Goal: Navigation & Orientation: Find specific page/section

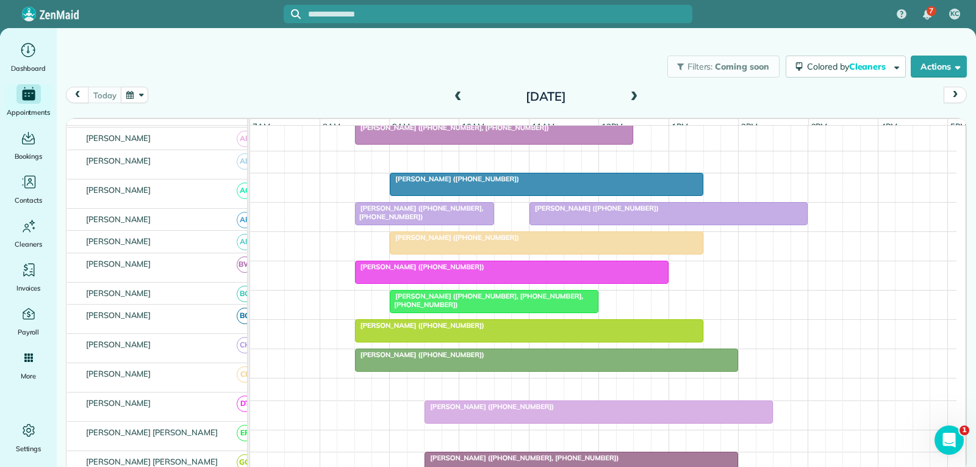
scroll to position [244, 0]
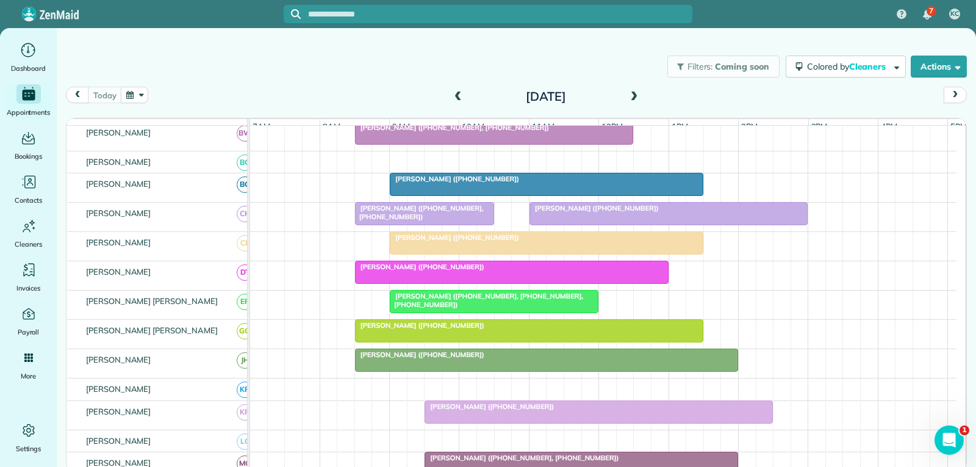
click at [428, 218] on span "[PERSON_NAME] ([PHONE_NUMBER], [PHONE_NUMBER])" at bounding box center [418, 212] width 129 height 17
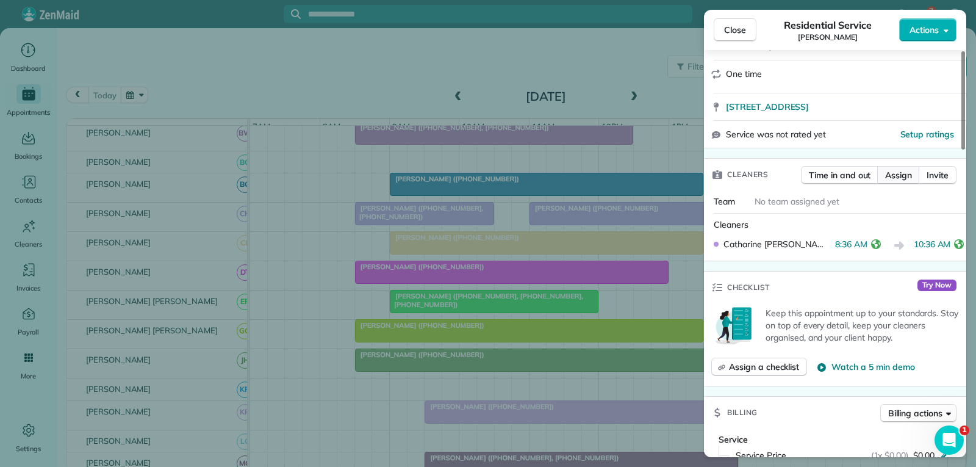
scroll to position [244, 0]
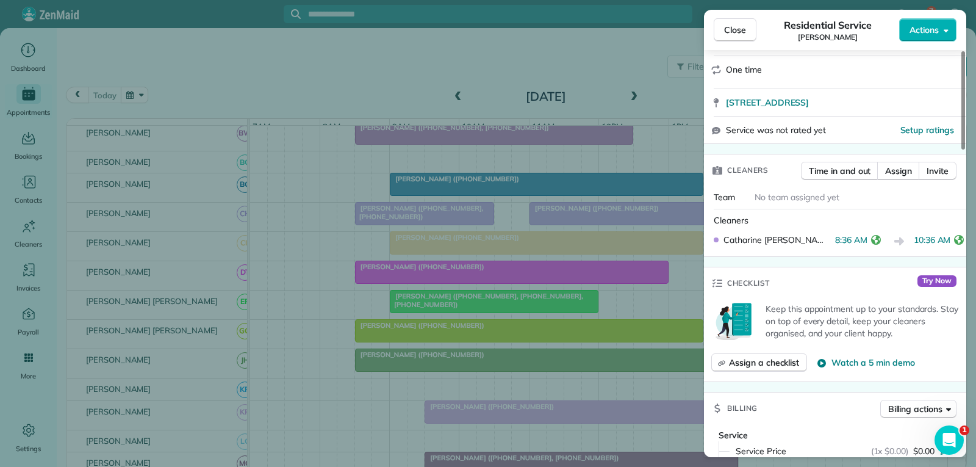
click at [731, 26] on span "Close" at bounding box center [735, 30] width 22 height 12
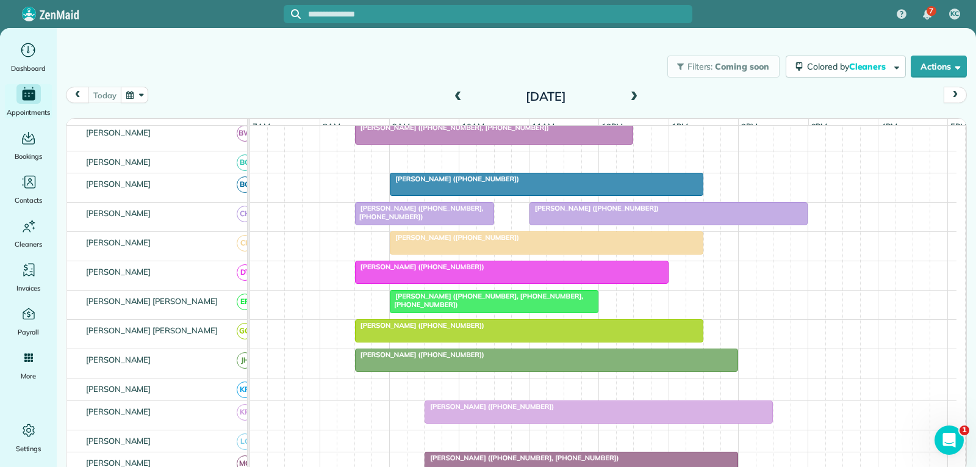
click at [632, 212] on div "[PERSON_NAME] ([PHONE_NUMBER])" at bounding box center [668, 208] width 271 height 9
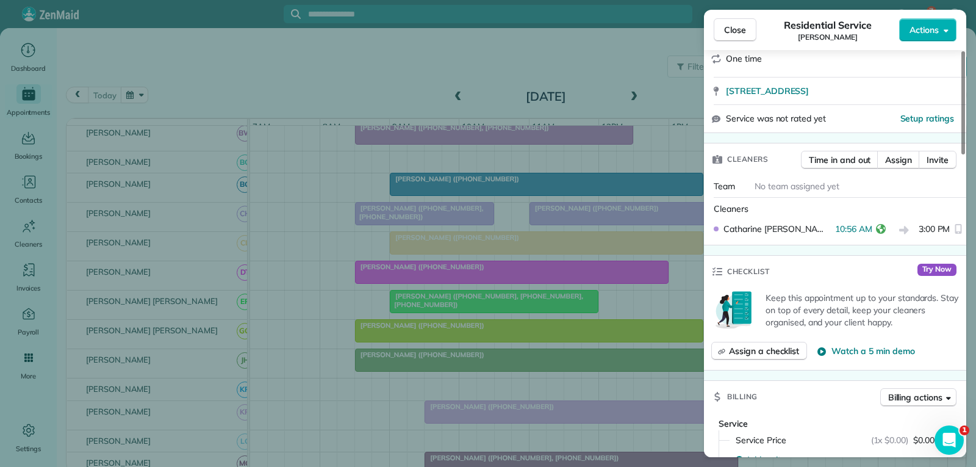
scroll to position [244, 0]
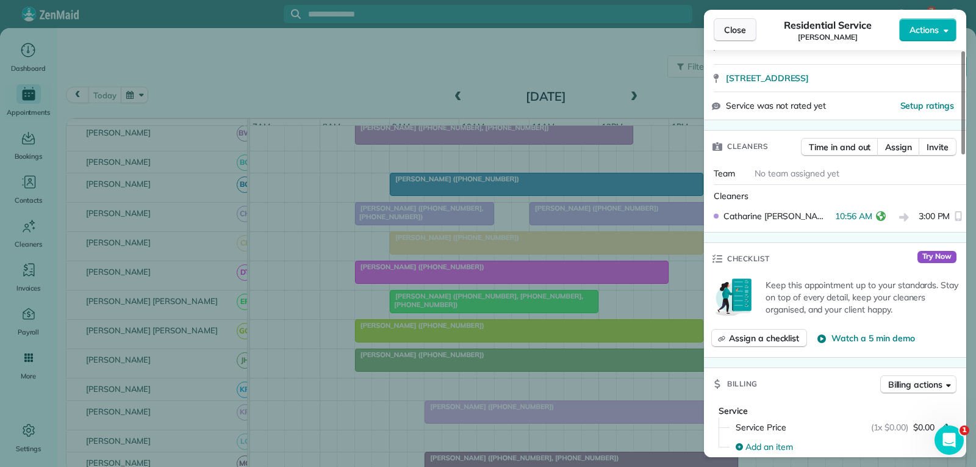
click at [742, 24] on span "Close" at bounding box center [735, 30] width 22 height 12
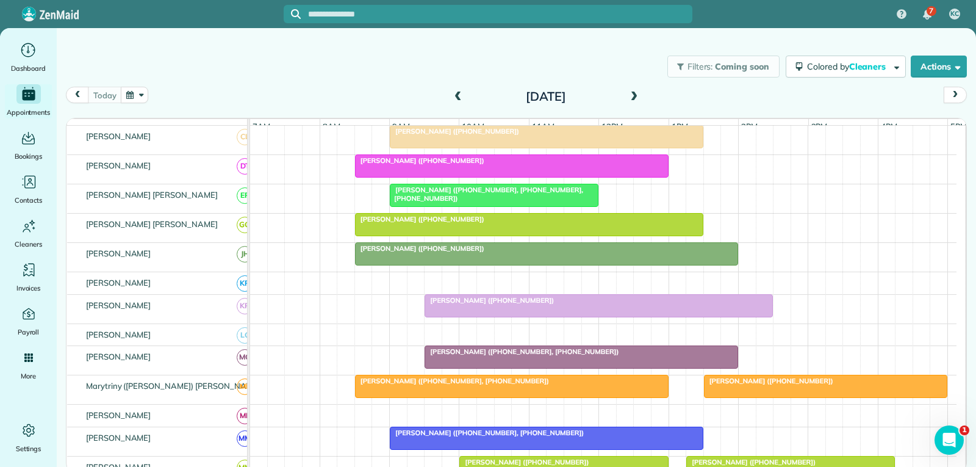
scroll to position [366, 0]
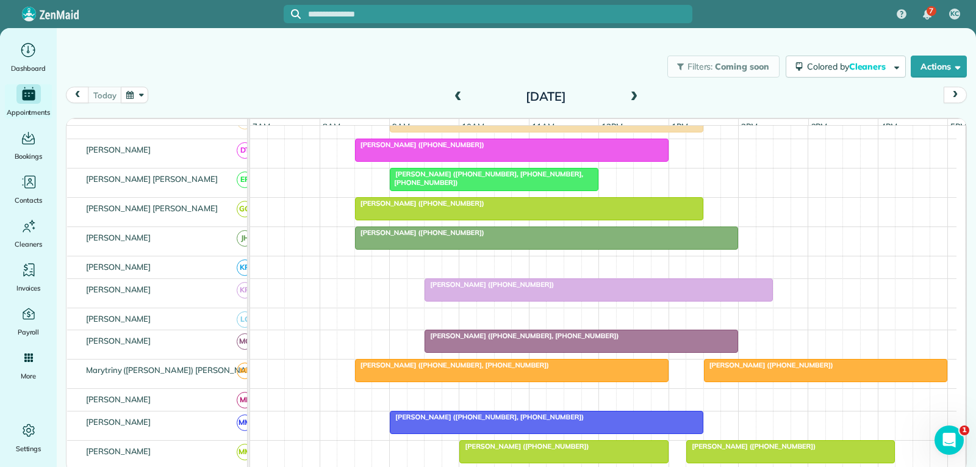
click at [547, 187] on div "[PERSON_NAME] ([PHONE_NUMBER], [PHONE_NUMBER], [PHONE_NUMBER])" at bounding box center [493, 179] width 201 height 18
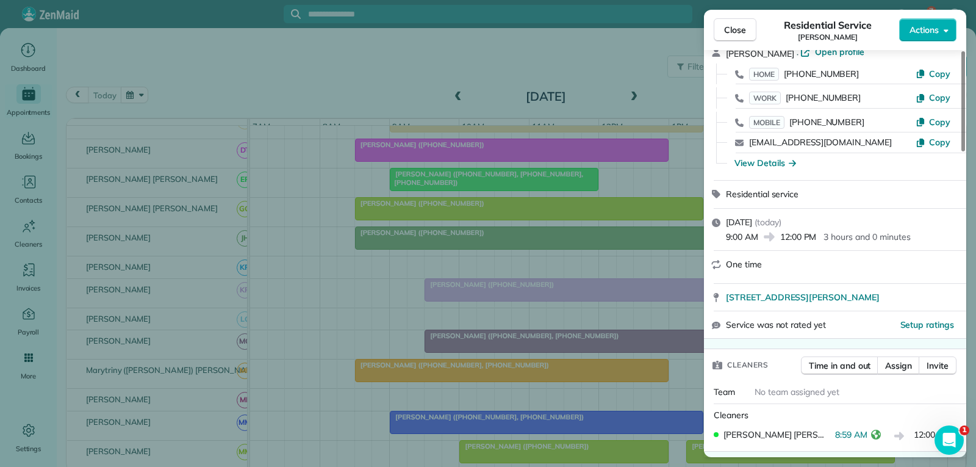
scroll to position [183, 0]
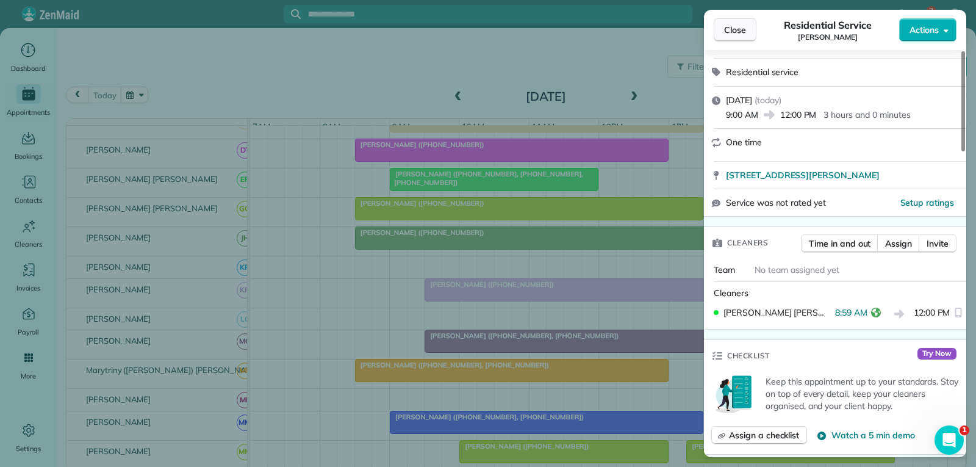
click at [741, 29] on span "Close" at bounding box center [735, 30] width 22 height 12
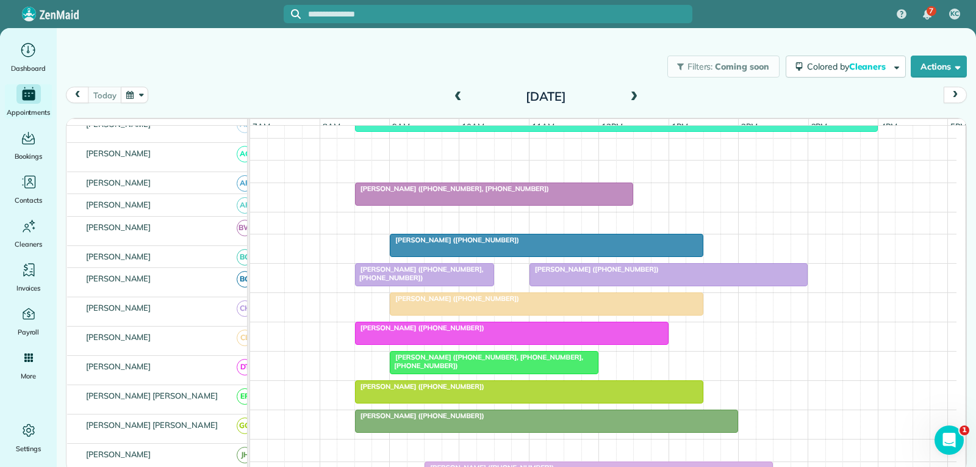
scroll to position [183, 0]
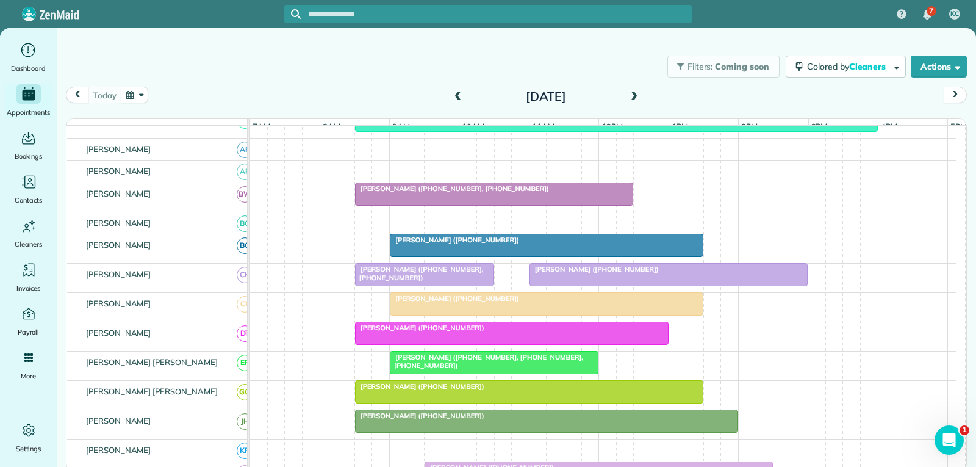
click at [577, 205] on div at bounding box center [495, 194] width 278 height 22
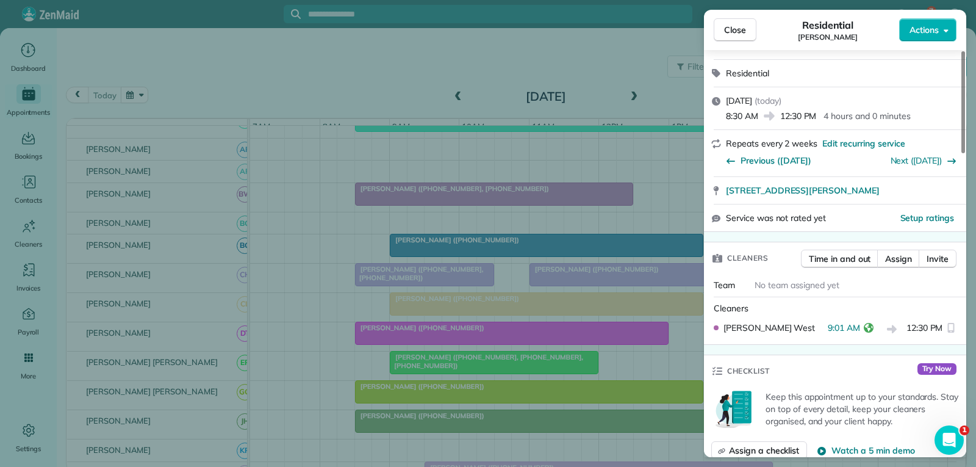
scroll to position [183, 0]
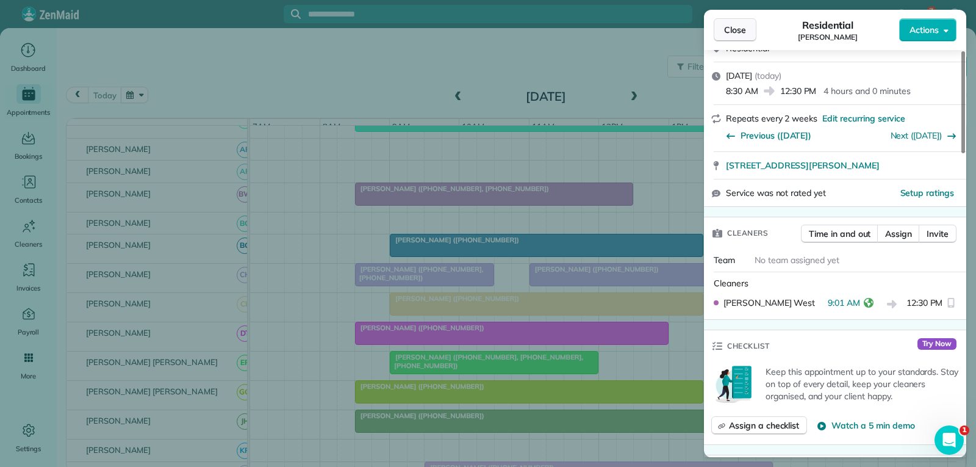
click at [745, 29] on span "Close" at bounding box center [735, 30] width 22 height 12
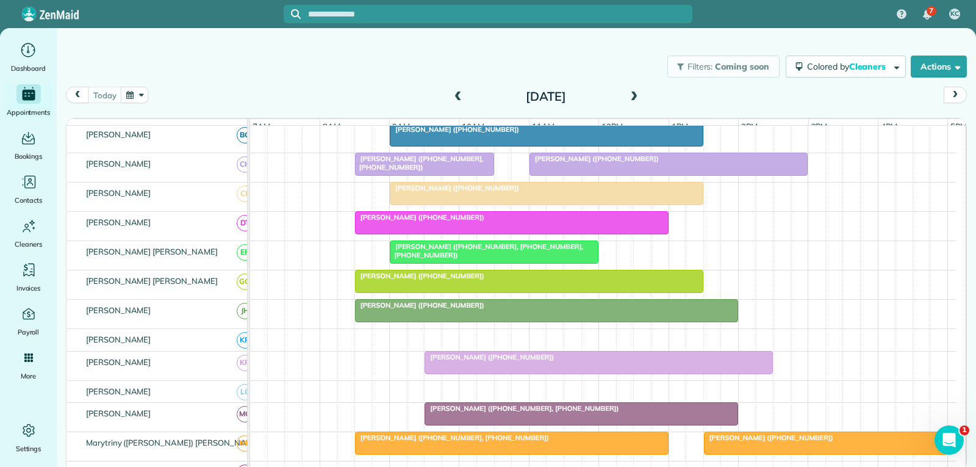
scroll to position [305, 0]
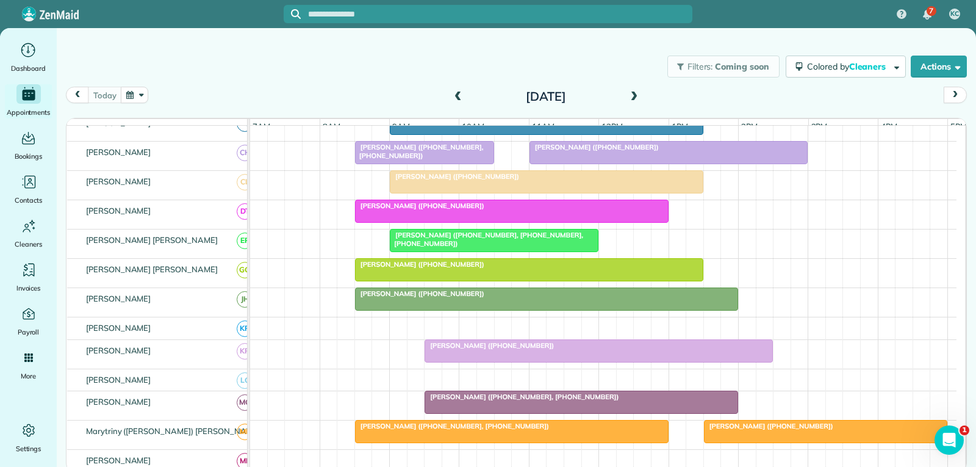
click at [550, 248] on div "[PERSON_NAME] ([PHONE_NUMBER], [PHONE_NUMBER], [PHONE_NUMBER])" at bounding box center [493, 240] width 201 height 18
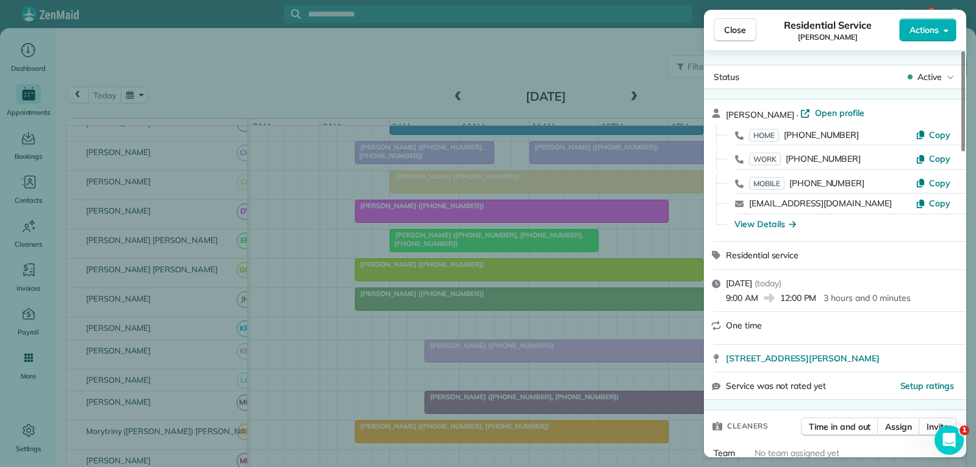
scroll to position [122, 0]
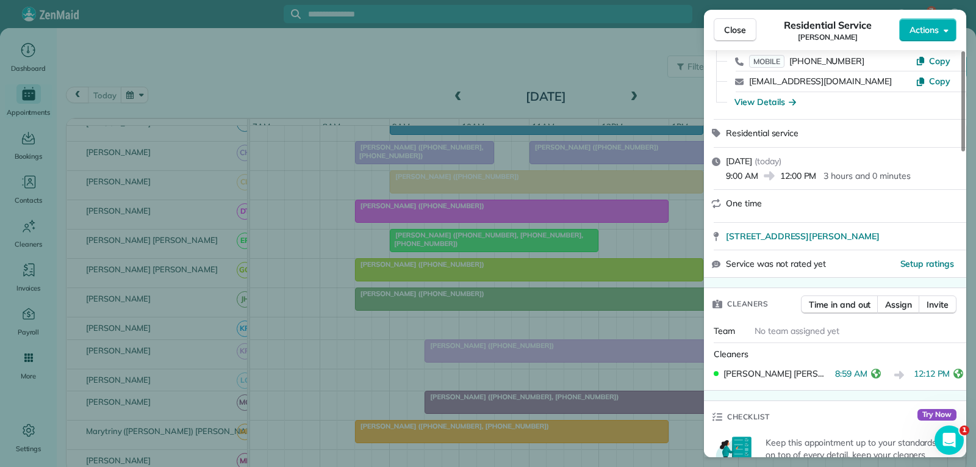
drag, startPoint x: 743, startPoint y: 22, endPoint x: 729, endPoint y: 42, distance: 24.2
click at [743, 22] on button "Close" at bounding box center [735, 29] width 43 height 23
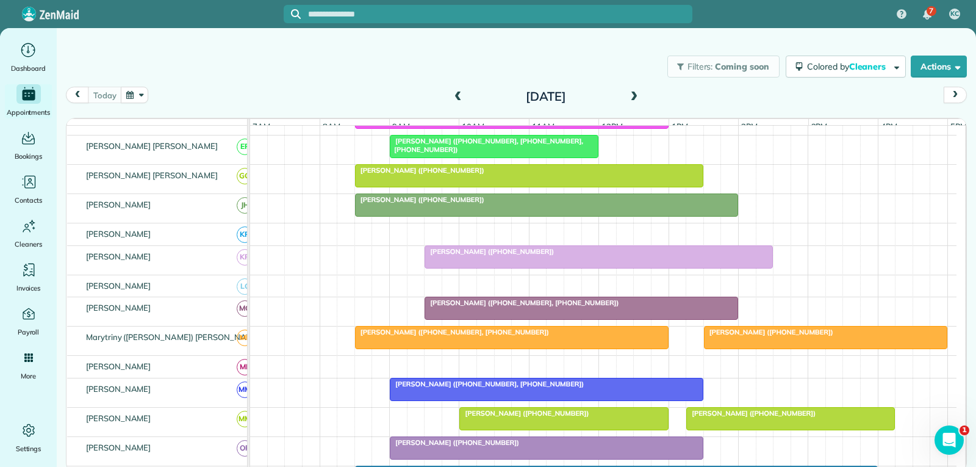
scroll to position [427, 0]
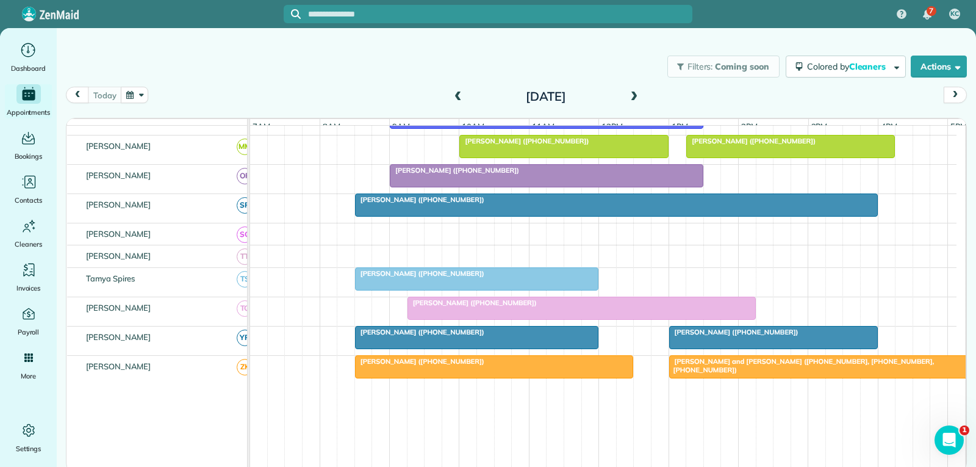
click at [548, 336] on div "[PERSON_NAME] ([PHONE_NUMBER])" at bounding box center [477, 332] width 236 height 9
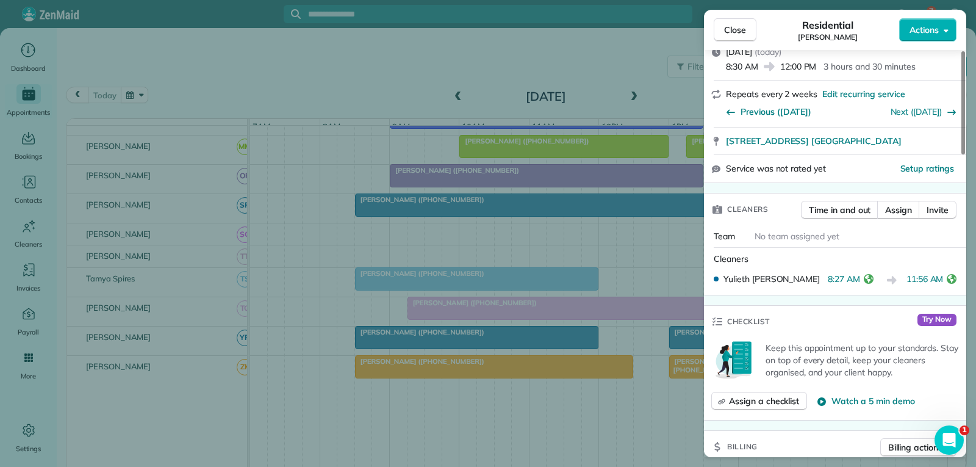
drag, startPoint x: 728, startPoint y: 32, endPoint x: 718, endPoint y: 91, distance: 60.6
click at [728, 32] on span "Close" at bounding box center [735, 30] width 22 height 12
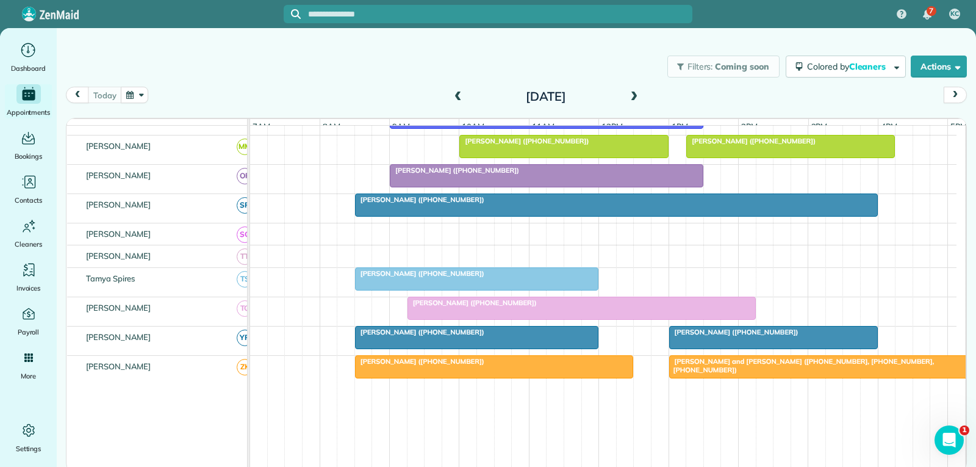
click at [731, 336] on span "[PERSON_NAME] ([PHONE_NUMBER])" at bounding box center [733, 332] width 131 height 9
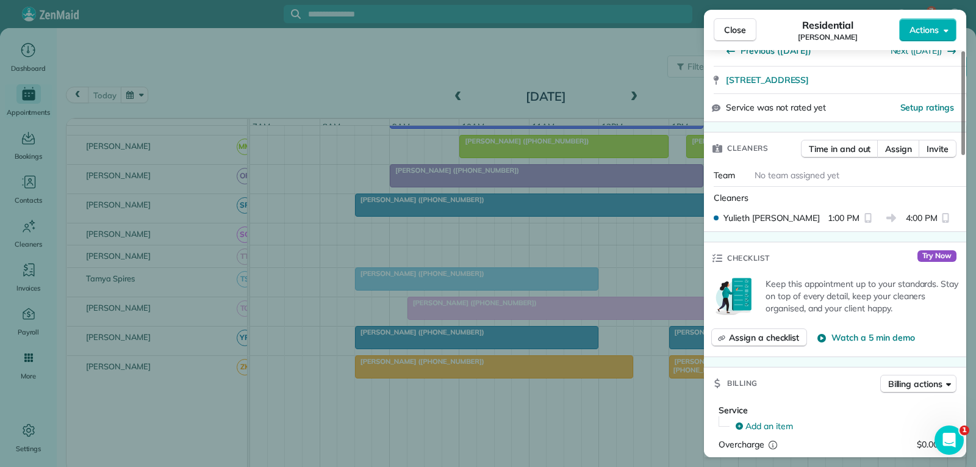
drag, startPoint x: 742, startPoint y: 24, endPoint x: 736, endPoint y: 28, distance: 7.1
click at [742, 24] on span "Close" at bounding box center [735, 30] width 22 height 12
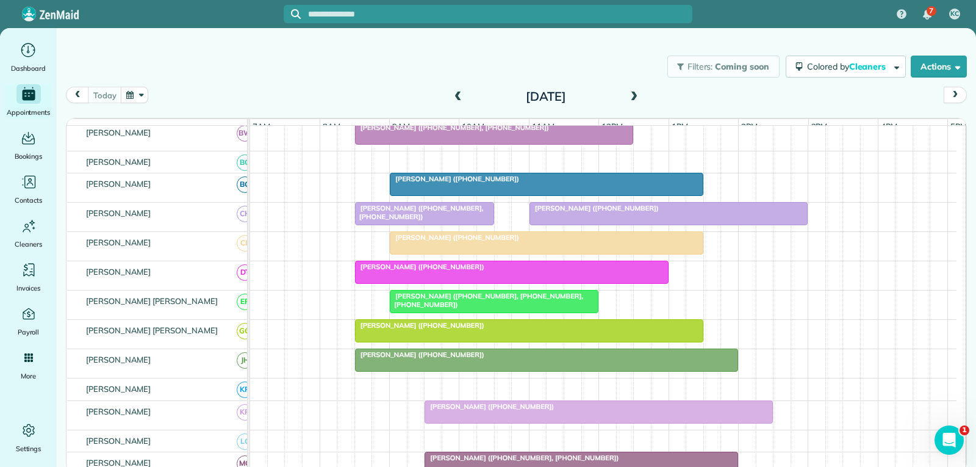
scroll to position [202, 0]
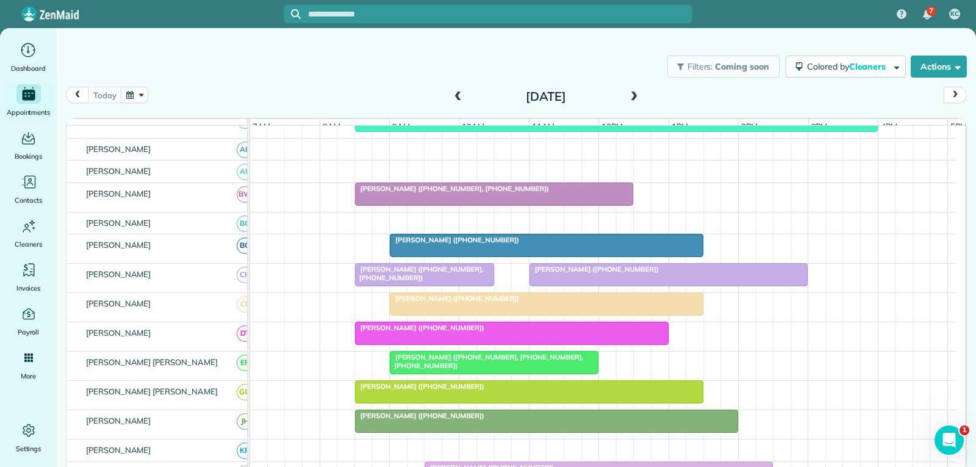
click at [504, 303] on div "[PERSON_NAME] ([PHONE_NUMBER])" at bounding box center [546, 298] width 306 height 9
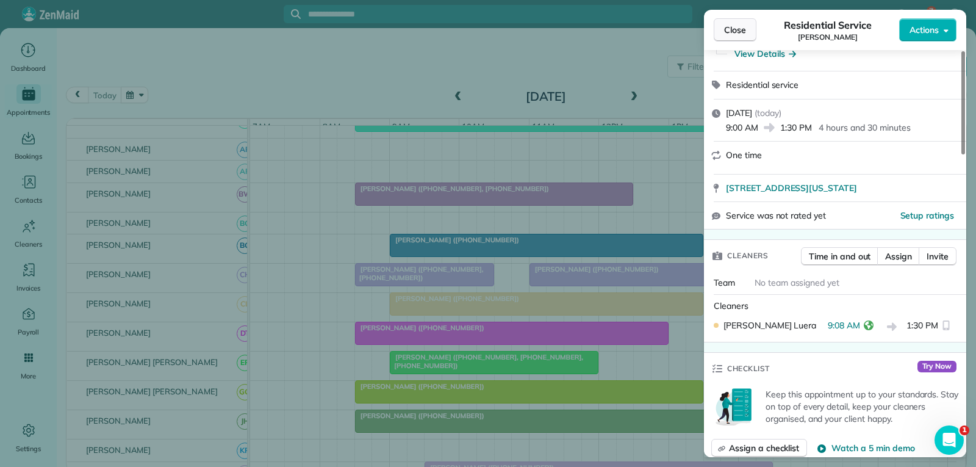
click at [732, 28] on span "Close" at bounding box center [735, 30] width 22 height 12
